Goal: Task Accomplishment & Management: Manage account settings

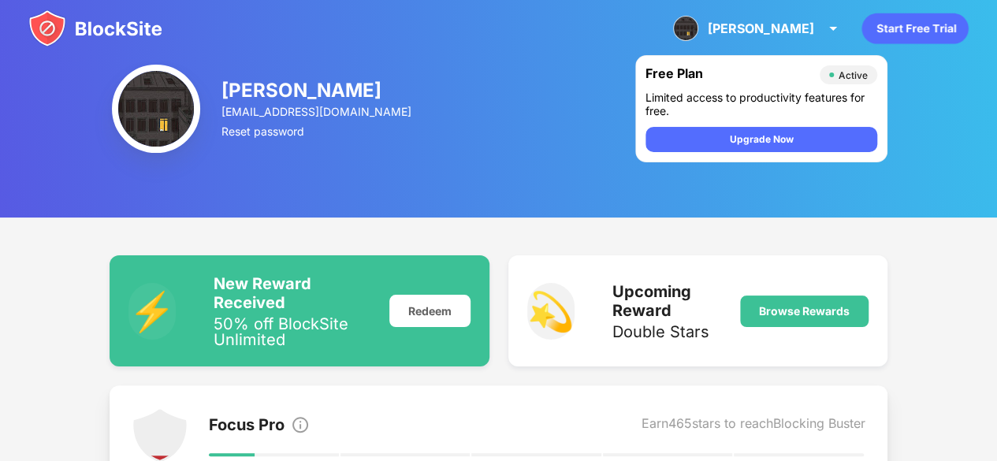
click at [91, 33] on img at bounding box center [95, 28] width 134 height 38
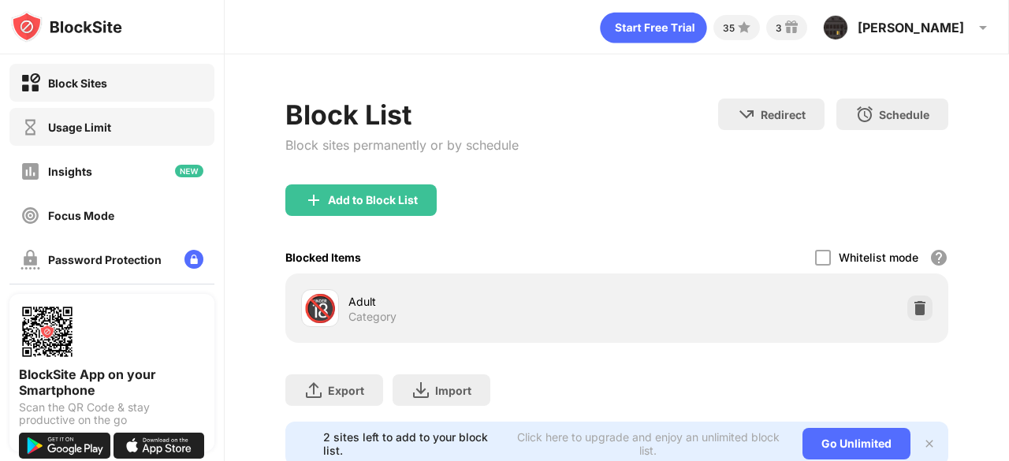
click at [57, 124] on div "Usage Limit" at bounding box center [79, 127] width 63 height 13
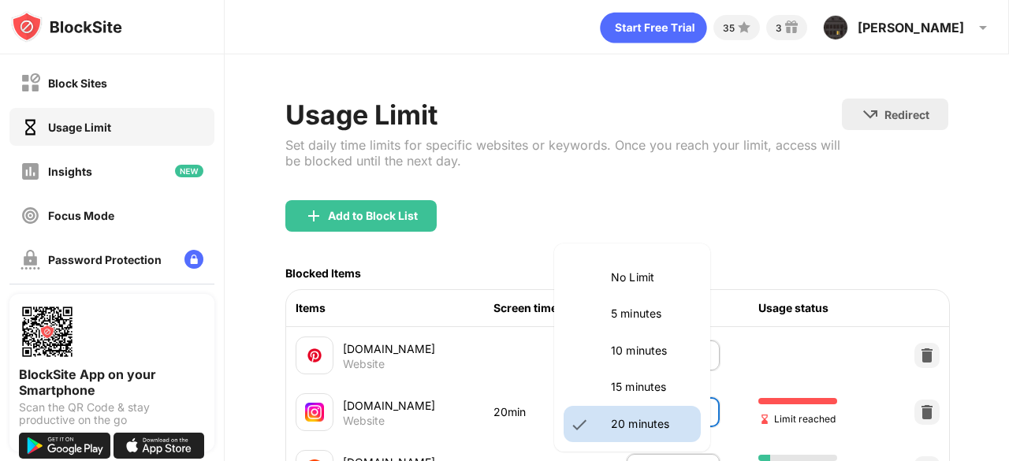
click at [674, 421] on body "Block Sites Usage Limit Insights Focus Mode Password Protection Custom Block Pa…" at bounding box center [504, 230] width 1009 height 461
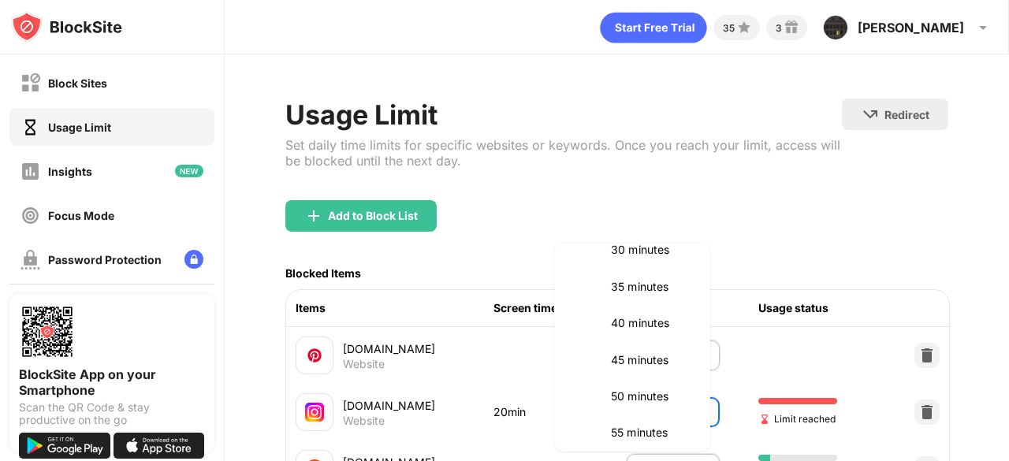
scroll to position [285, 0]
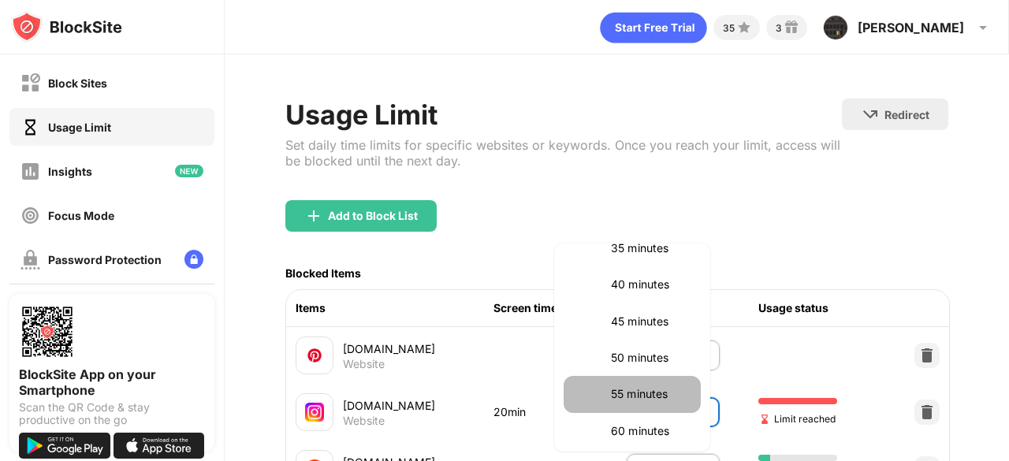
click at [639, 379] on li "55 minutes" at bounding box center [631, 394] width 137 height 36
type input "**"
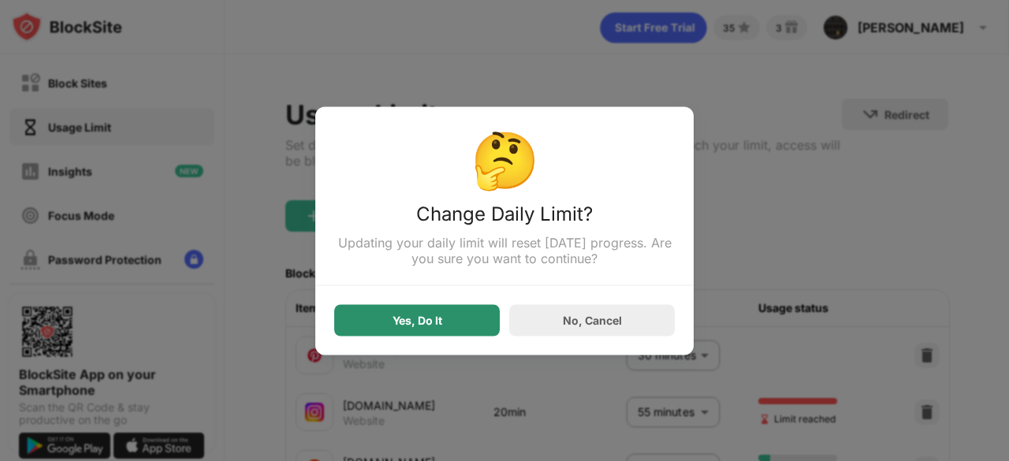
click at [400, 333] on div "Yes, Do It" at bounding box center [416, 320] width 165 height 32
